Goal: Task Accomplishment & Management: Use online tool/utility

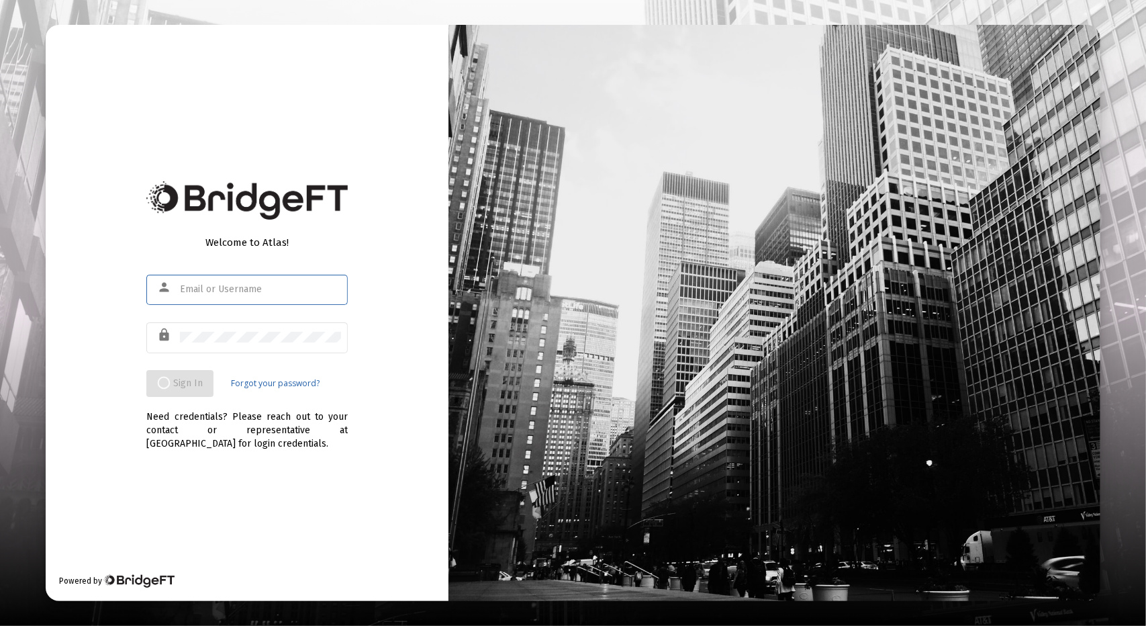
type input "[PERSON_NAME][EMAIL_ADDRESS][DOMAIN_NAME]"
click at [176, 379] on span "Sign In" at bounding box center [172, 382] width 30 height 11
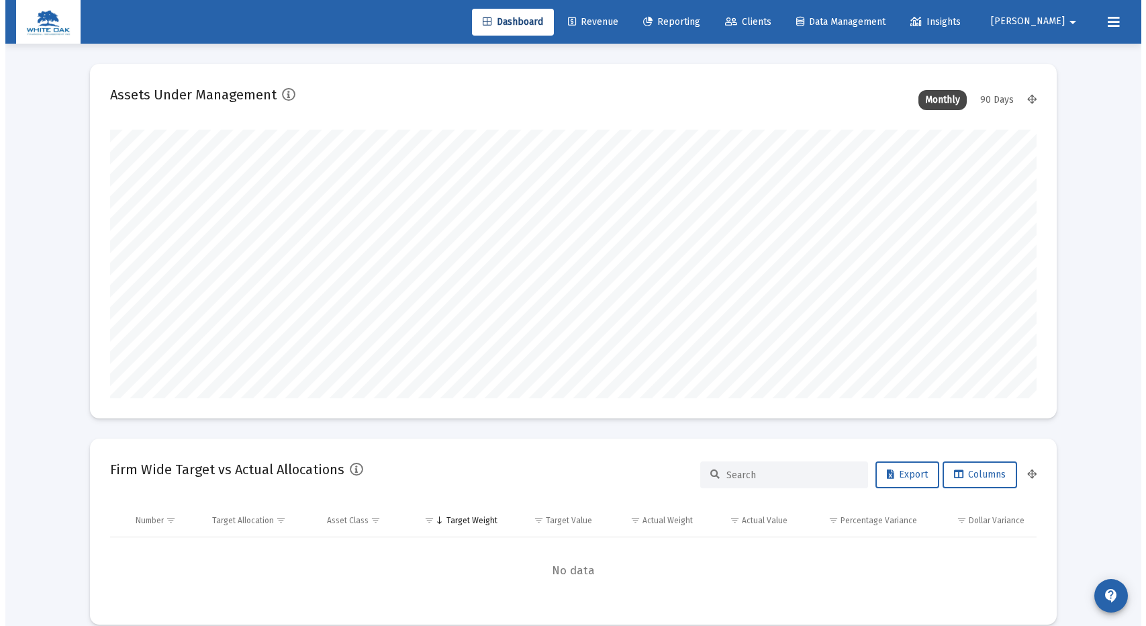
scroll to position [269, 498]
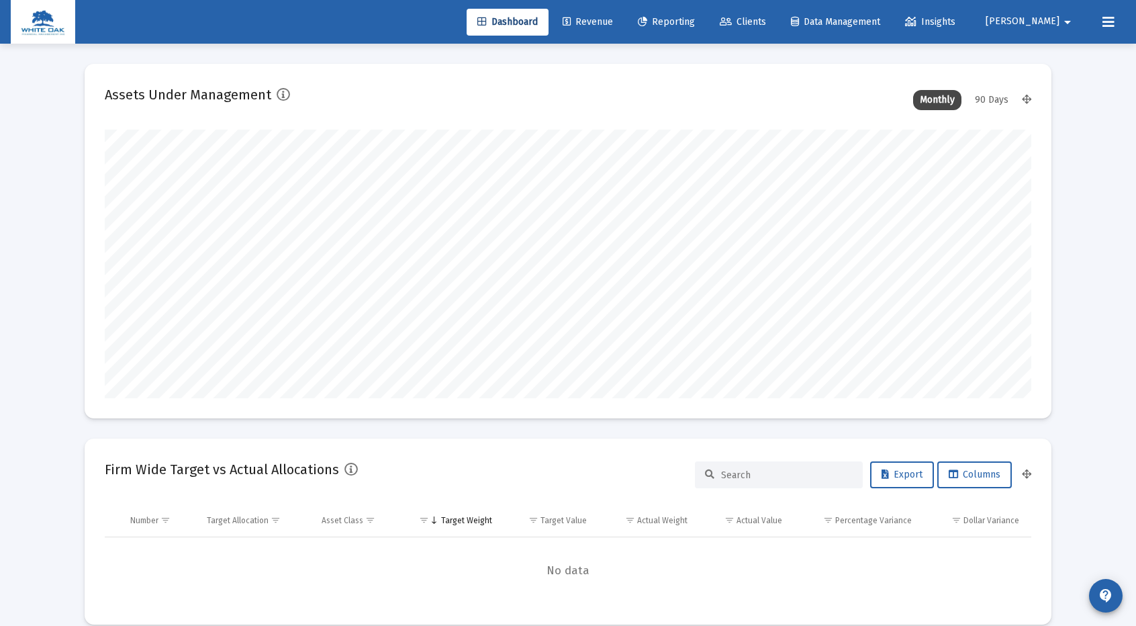
click at [695, 19] on span "Reporting" at bounding box center [666, 21] width 57 height 11
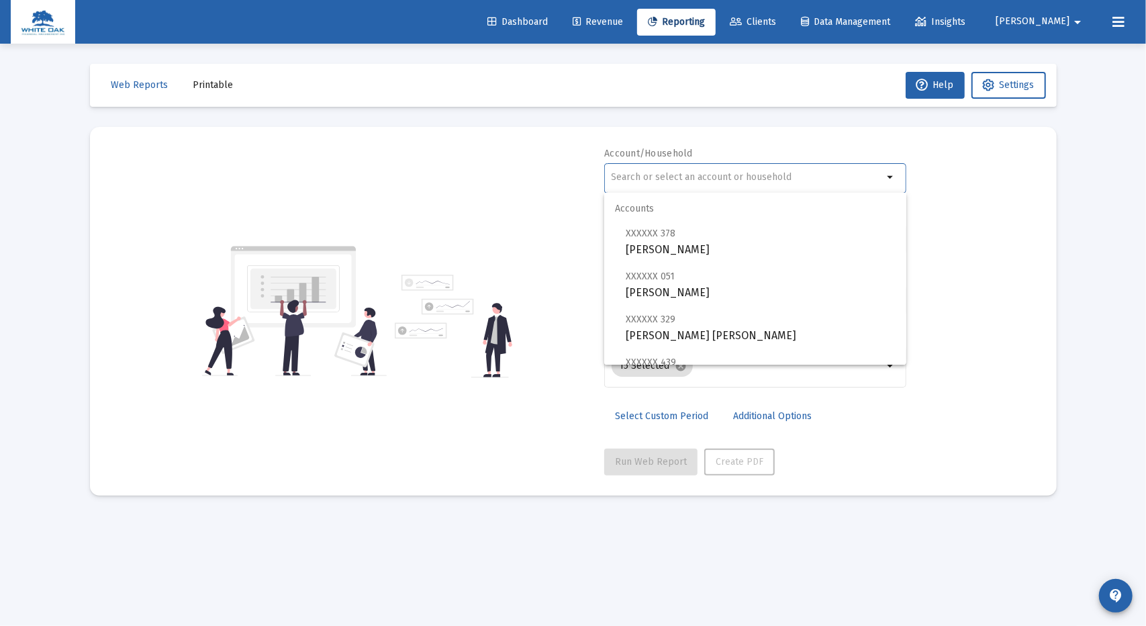
click at [653, 177] on input "text" at bounding box center [748, 177] width 272 height 11
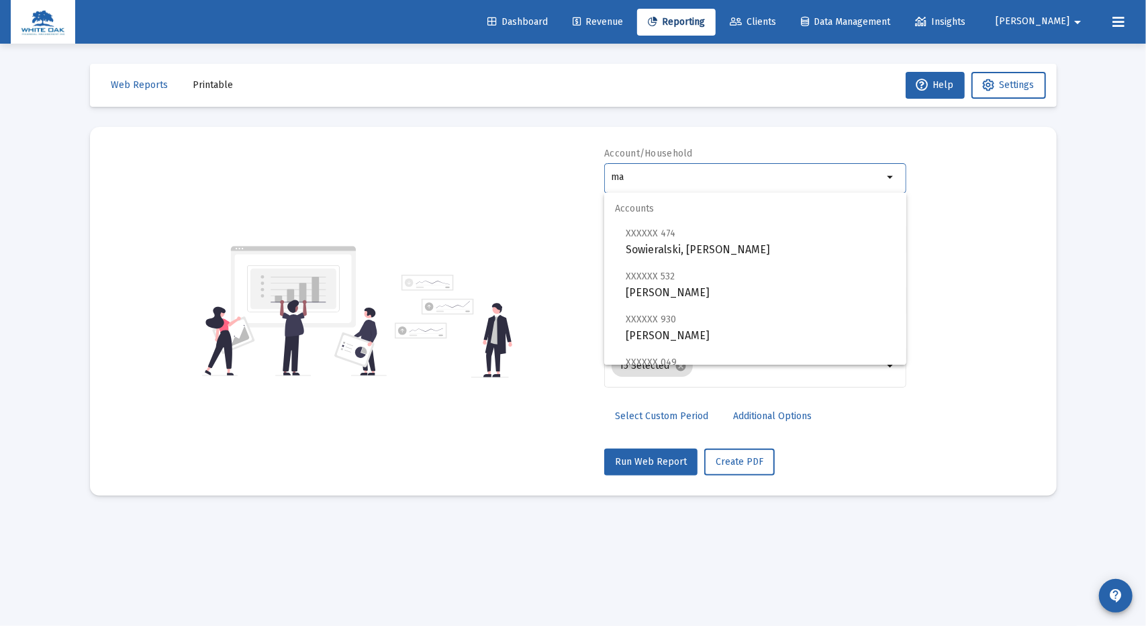
type input "m"
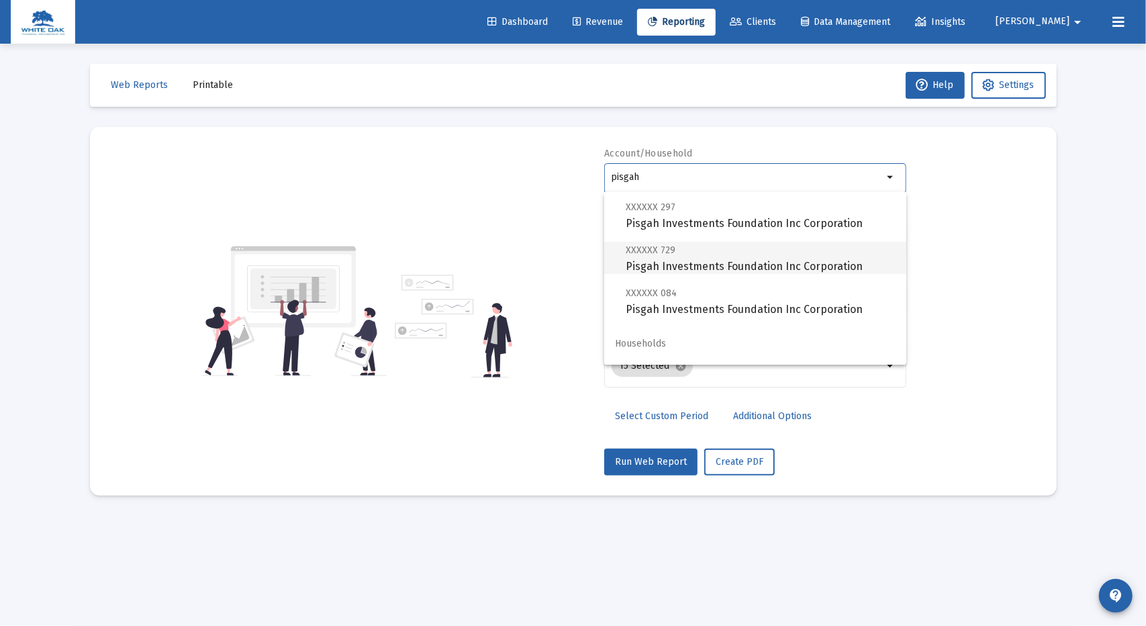
scroll to position [183, 0]
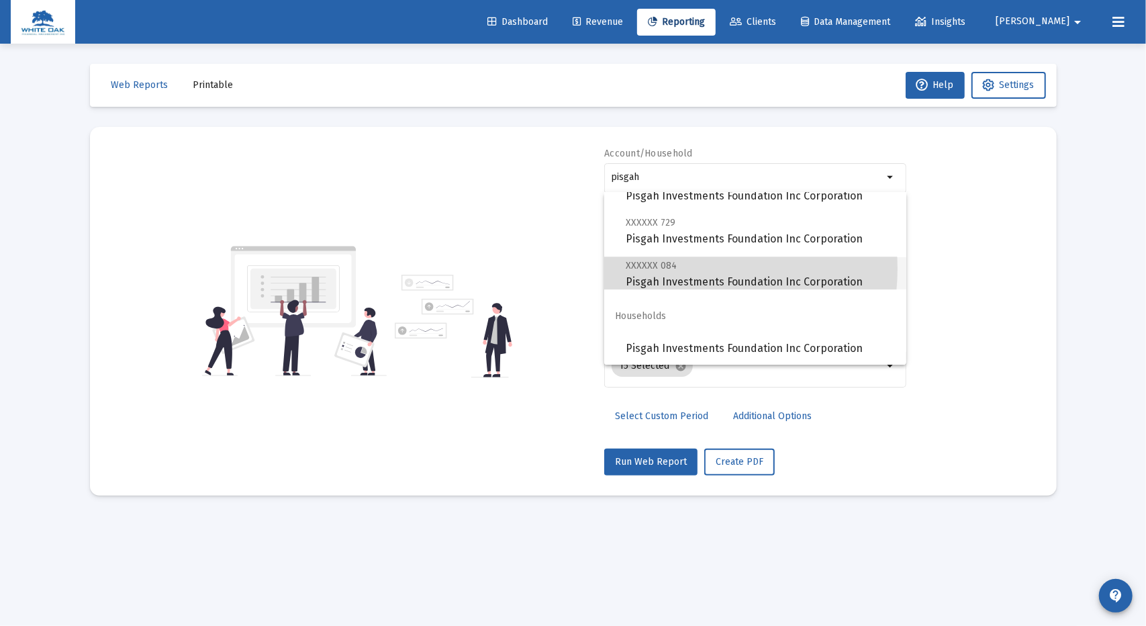
click at [687, 269] on span "XXXXXX 084 Pisgah Investments Foundation Inc Corporation" at bounding box center [761, 273] width 270 height 33
type input "Pisgah Investments Foundation Inc Corporation"
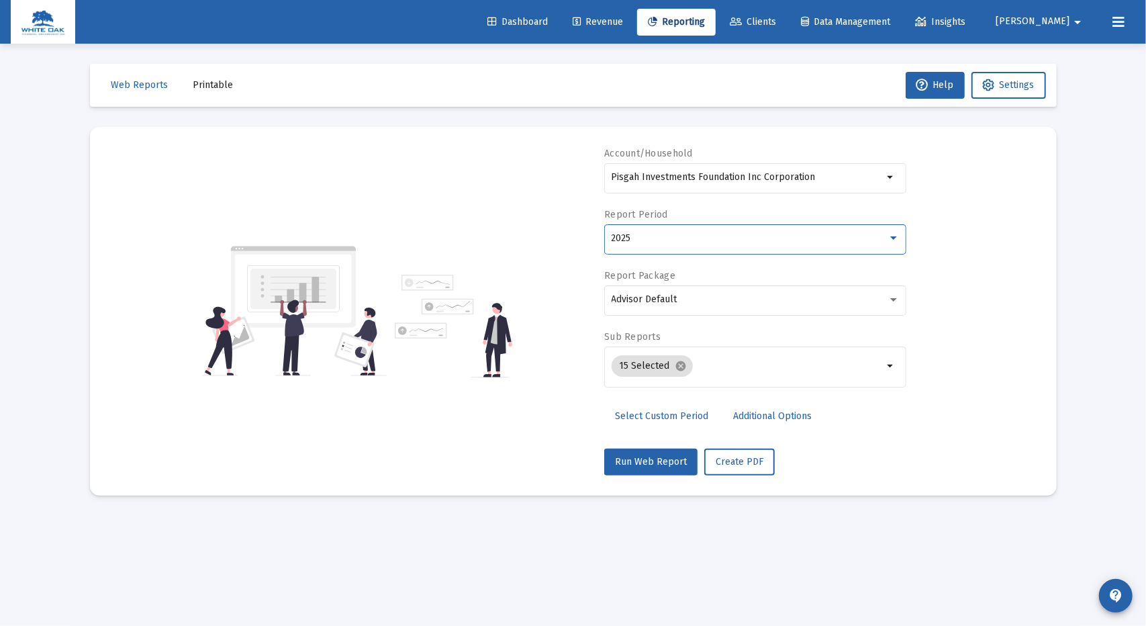
click at [675, 240] on div "2025" at bounding box center [750, 238] width 276 height 11
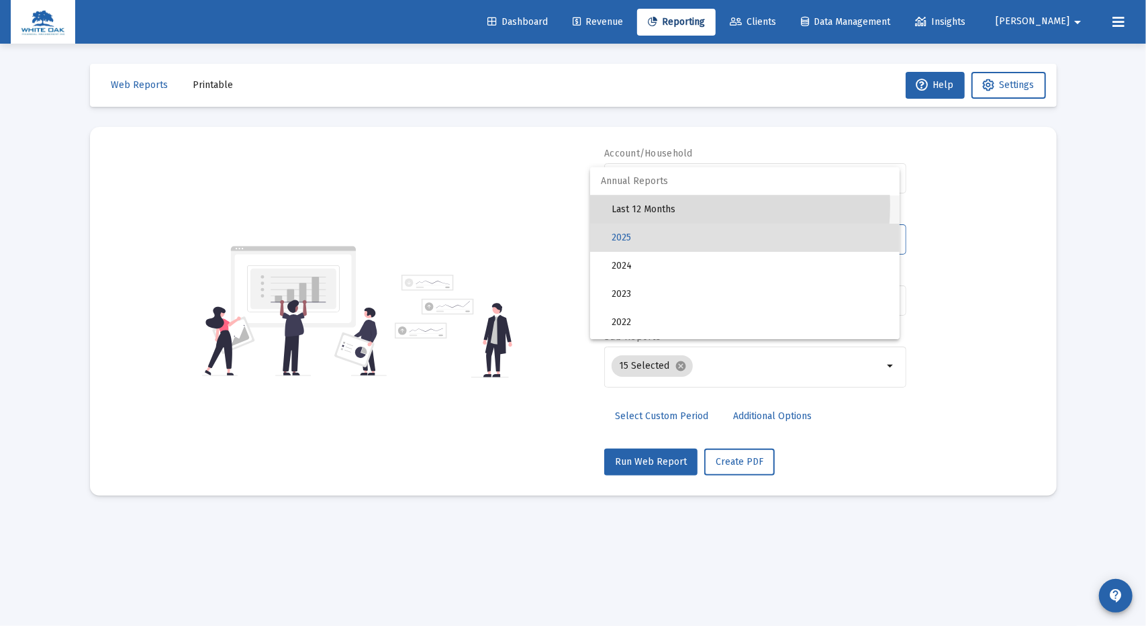
click at [659, 205] on span "Last 12 Months" at bounding box center [750, 209] width 277 height 28
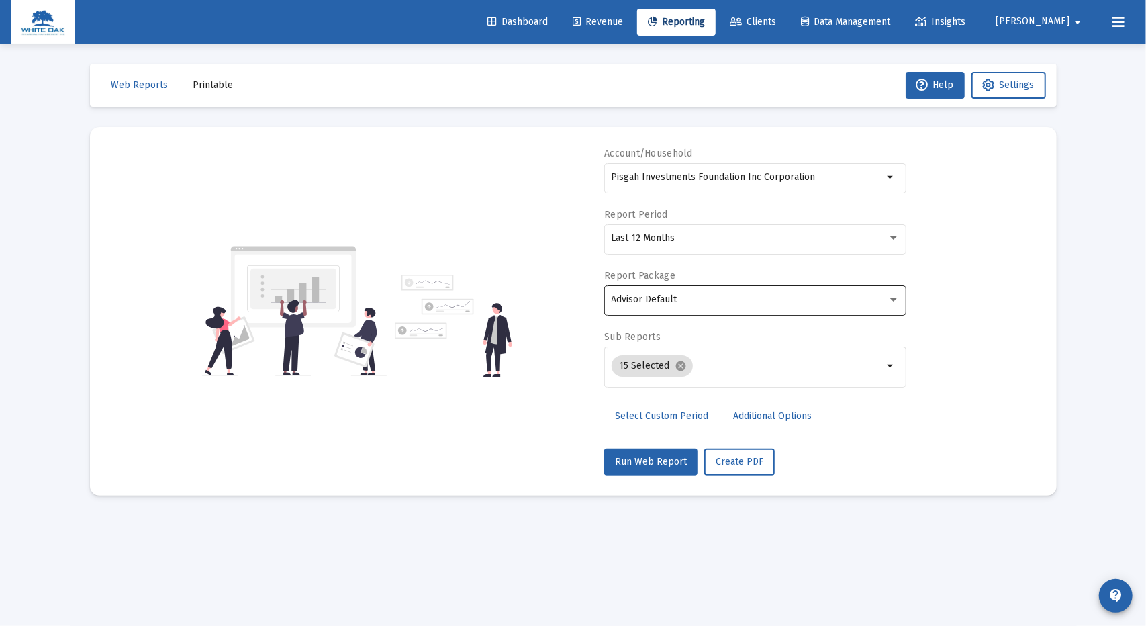
click at [697, 292] on div "Advisor Default" at bounding box center [756, 299] width 288 height 33
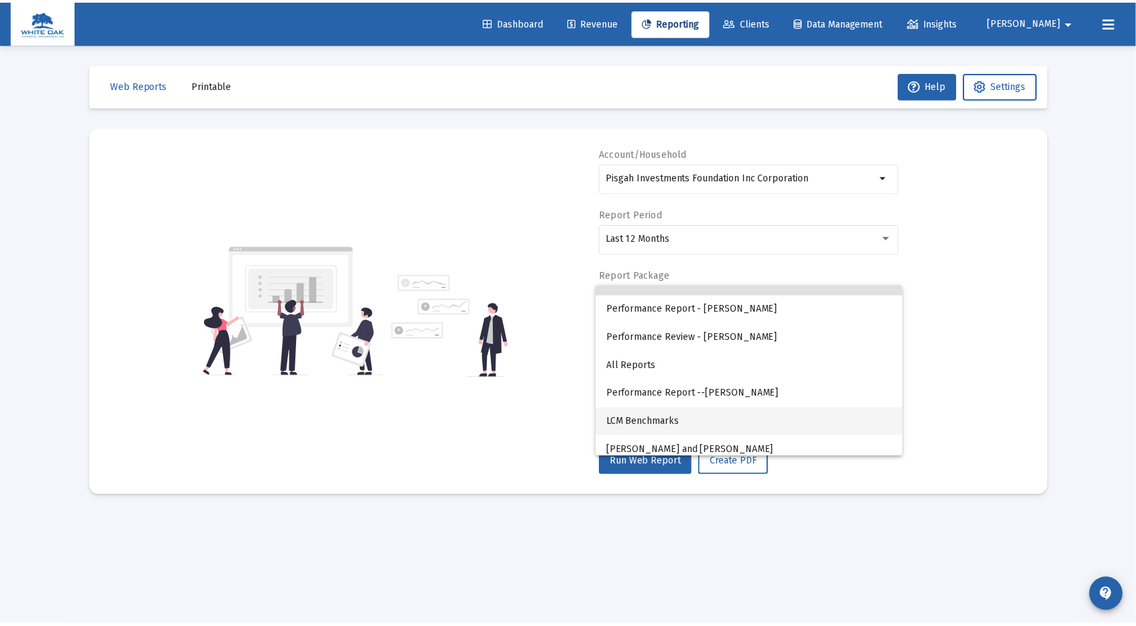
scroll to position [26, 0]
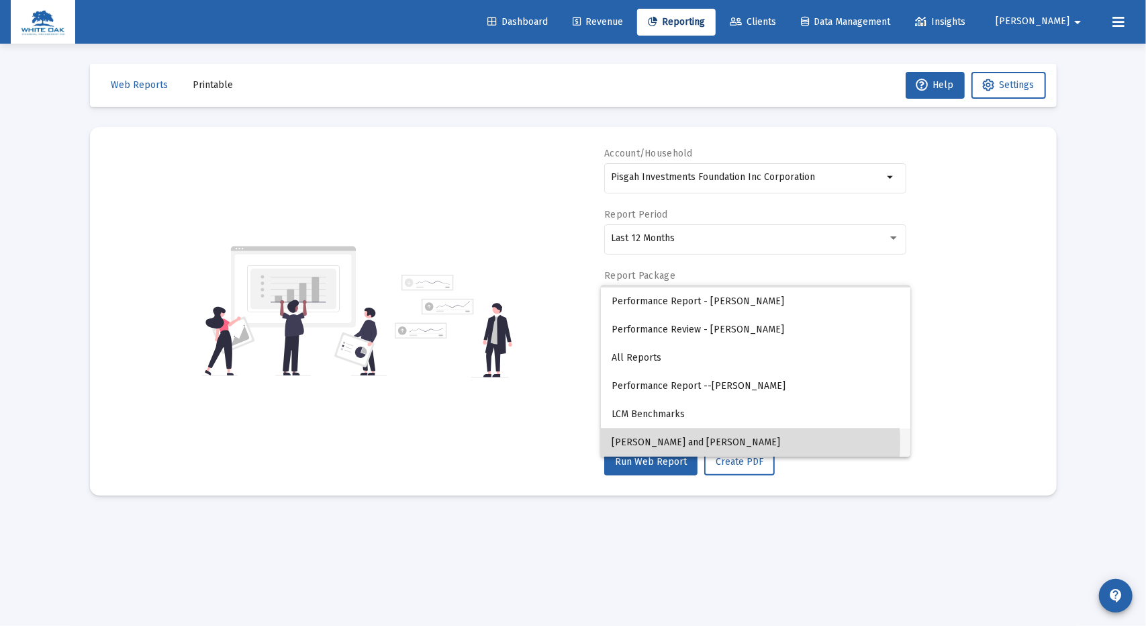
click at [690, 442] on span "[PERSON_NAME] and [PERSON_NAME]" at bounding box center [756, 442] width 288 height 28
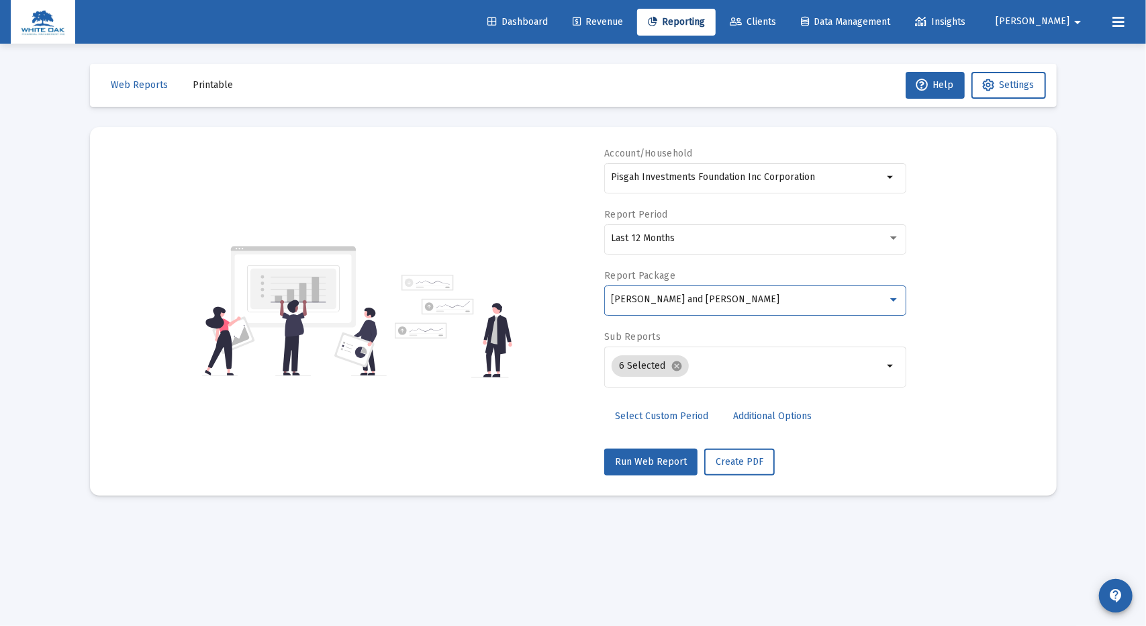
click at [775, 416] on span "Additional Options" at bounding box center [772, 415] width 79 height 11
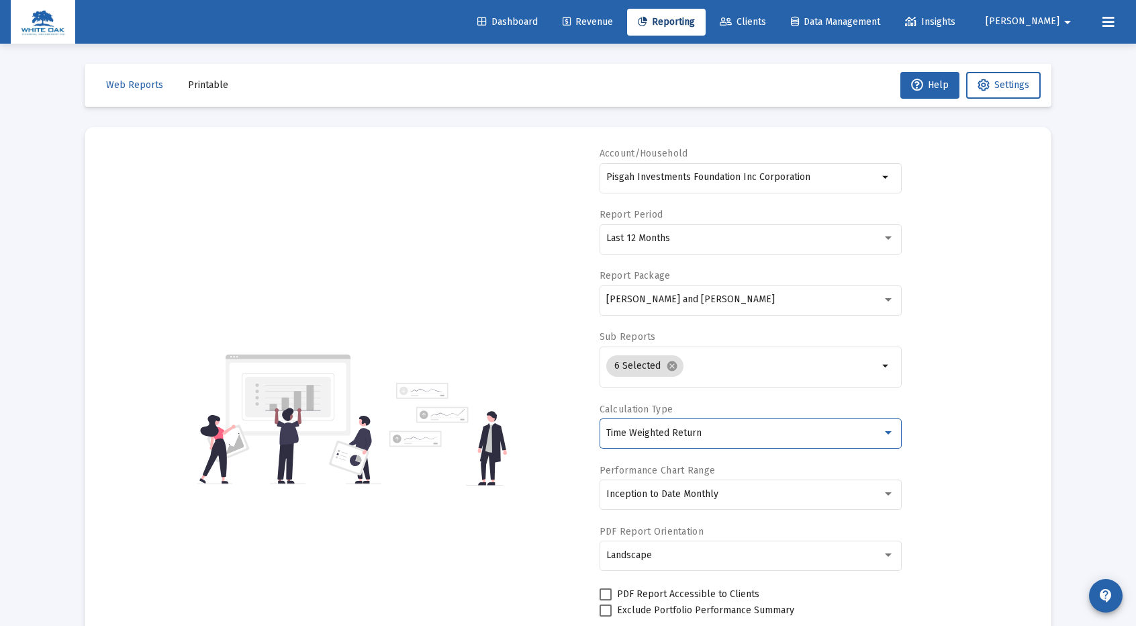
click at [700, 429] on span "Time Weighted Return" at bounding box center [653, 432] width 95 height 11
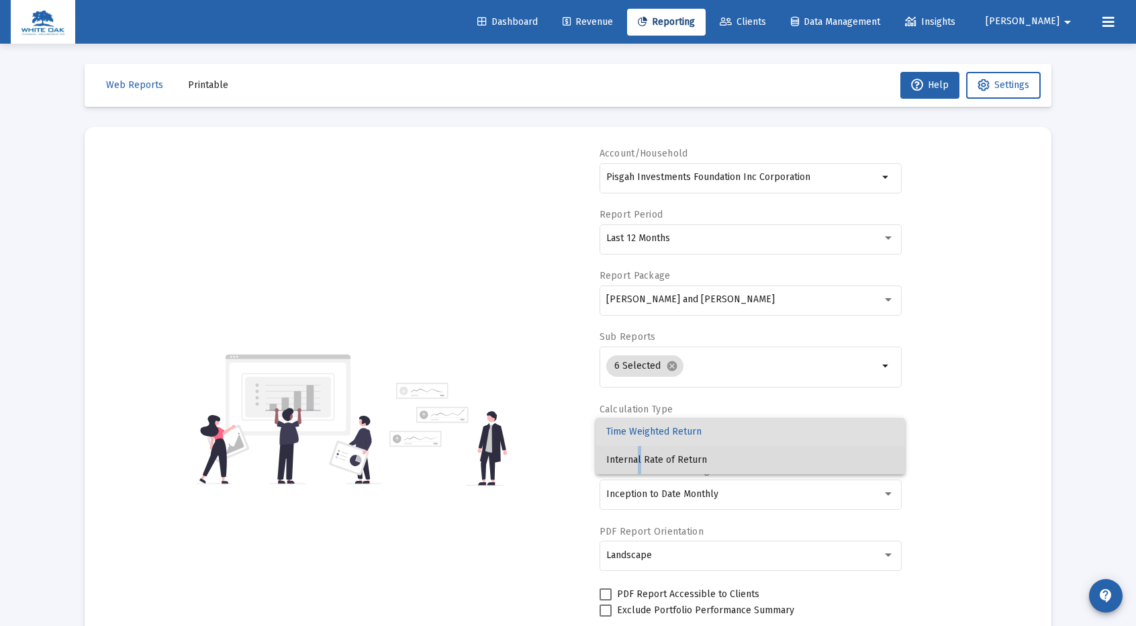
click at [634, 460] on span "Internal Rate of Return" at bounding box center [750, 460] width 288 height 28
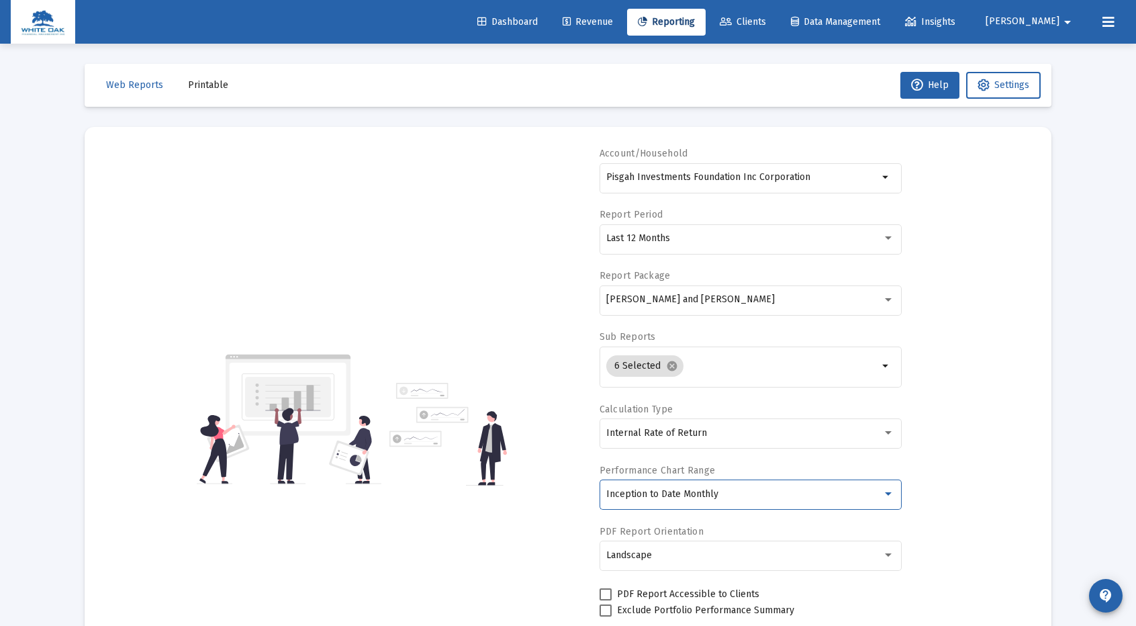
click at [638, 496] on span "Inception to Date Monthly" at bounding box center [662, 493] width 112 height 11
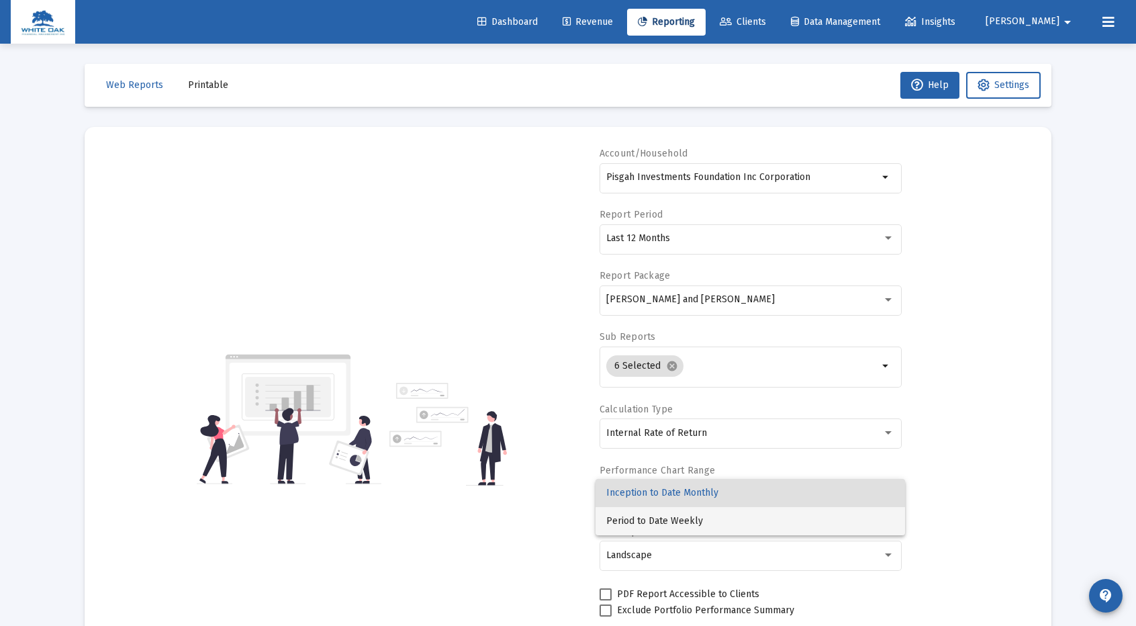
click at [638, 527] on span "Period to Date Weekly" at bounding box center [750, 521] width 288 height 28
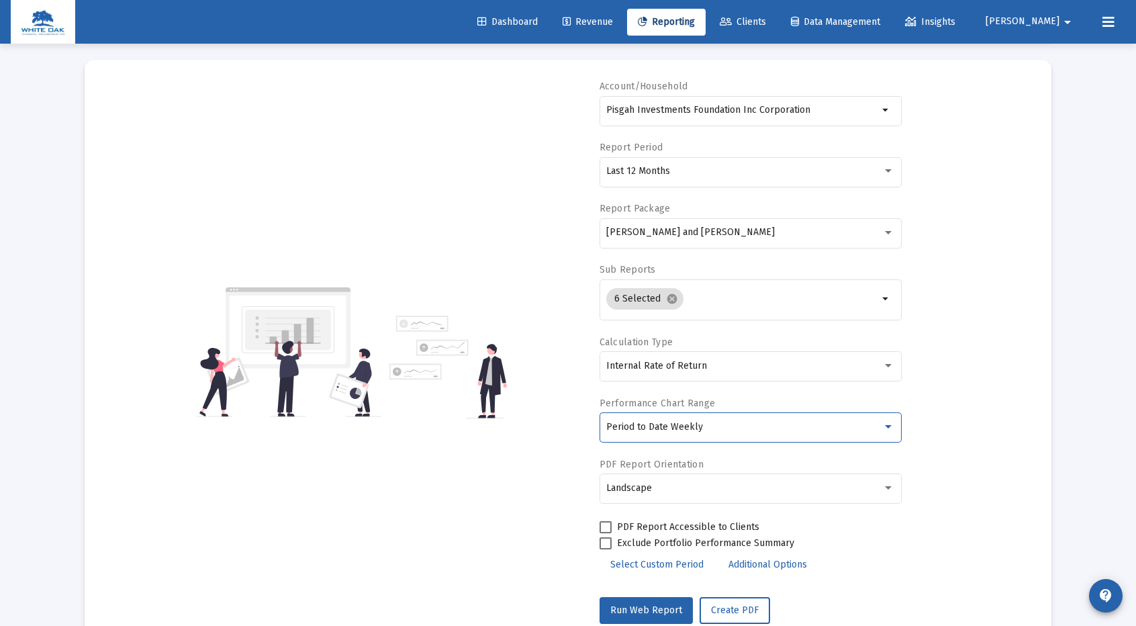
scroll to position [103, 0]
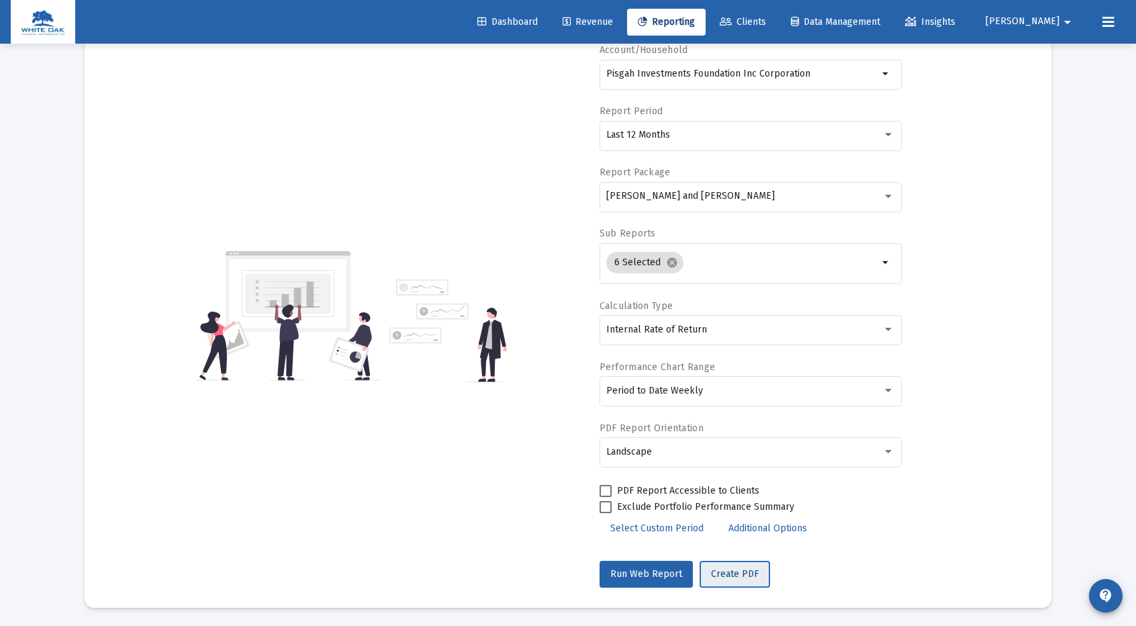
click at [740, 575] on span "Create PDF" at bounding box center [735, 573] width 48 height 11
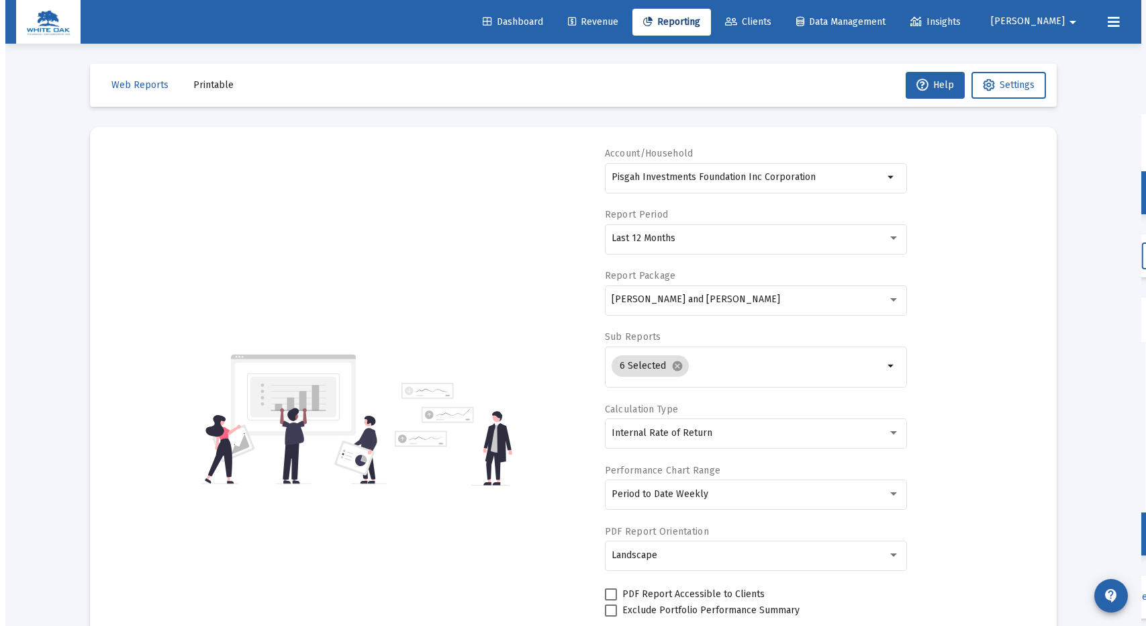
scroll to position [0, 0]
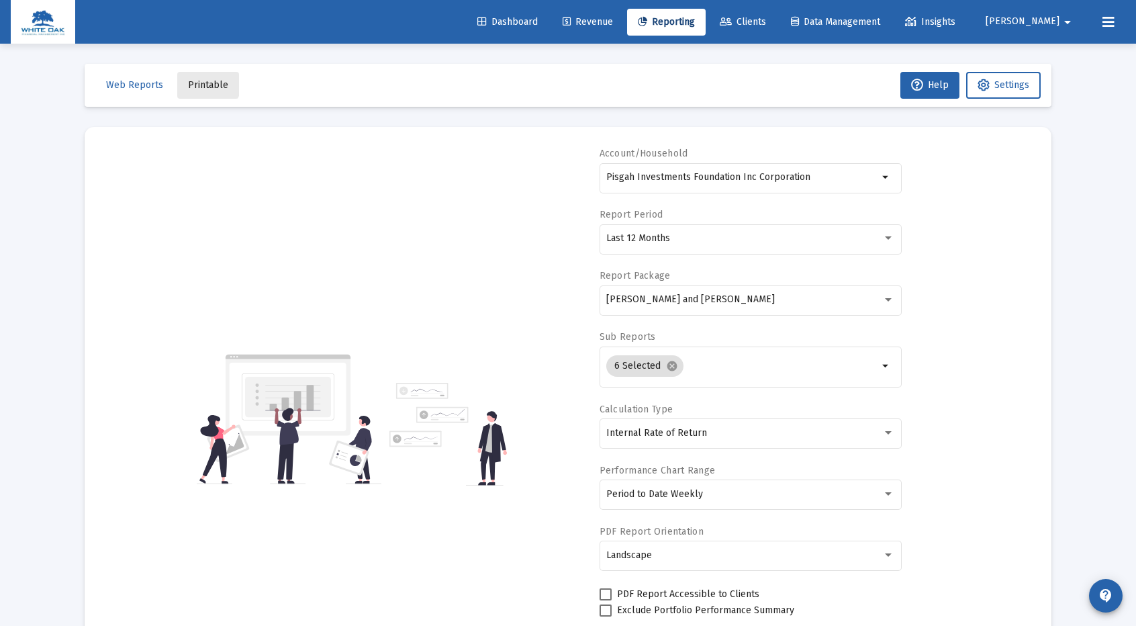
click at [199, 80] on span "Printable" at bounding box center [208, 84] width 40 height 11
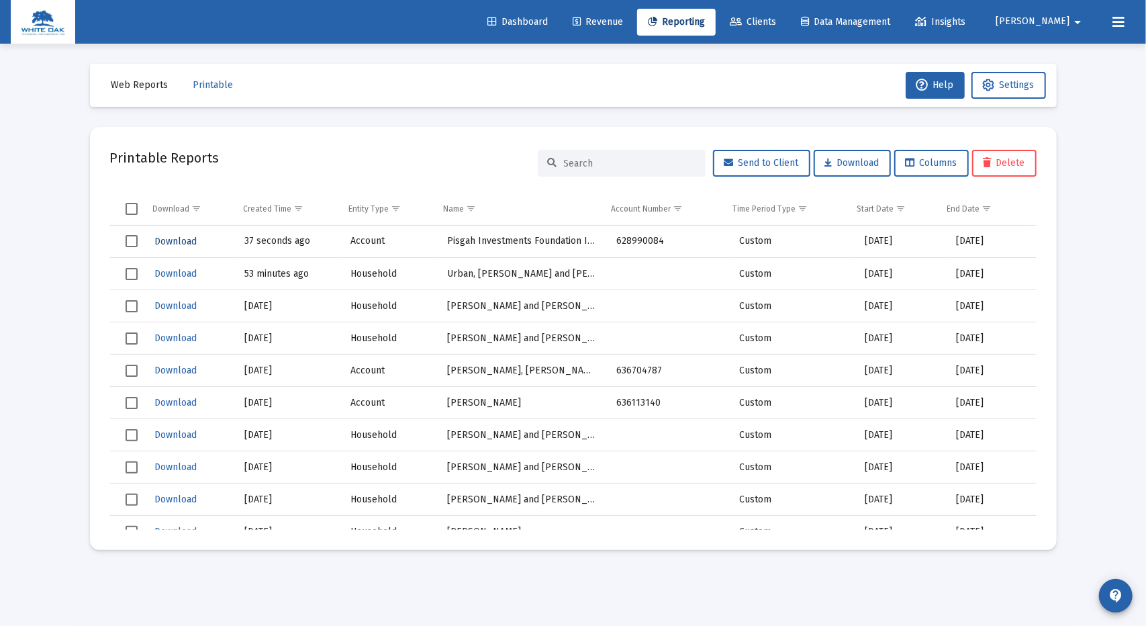
click at [175, 241] on span "Download" at bounding box center [175, 241] width 42 height 11
